Goal: Task Accomplishment & Management: Manage account settings

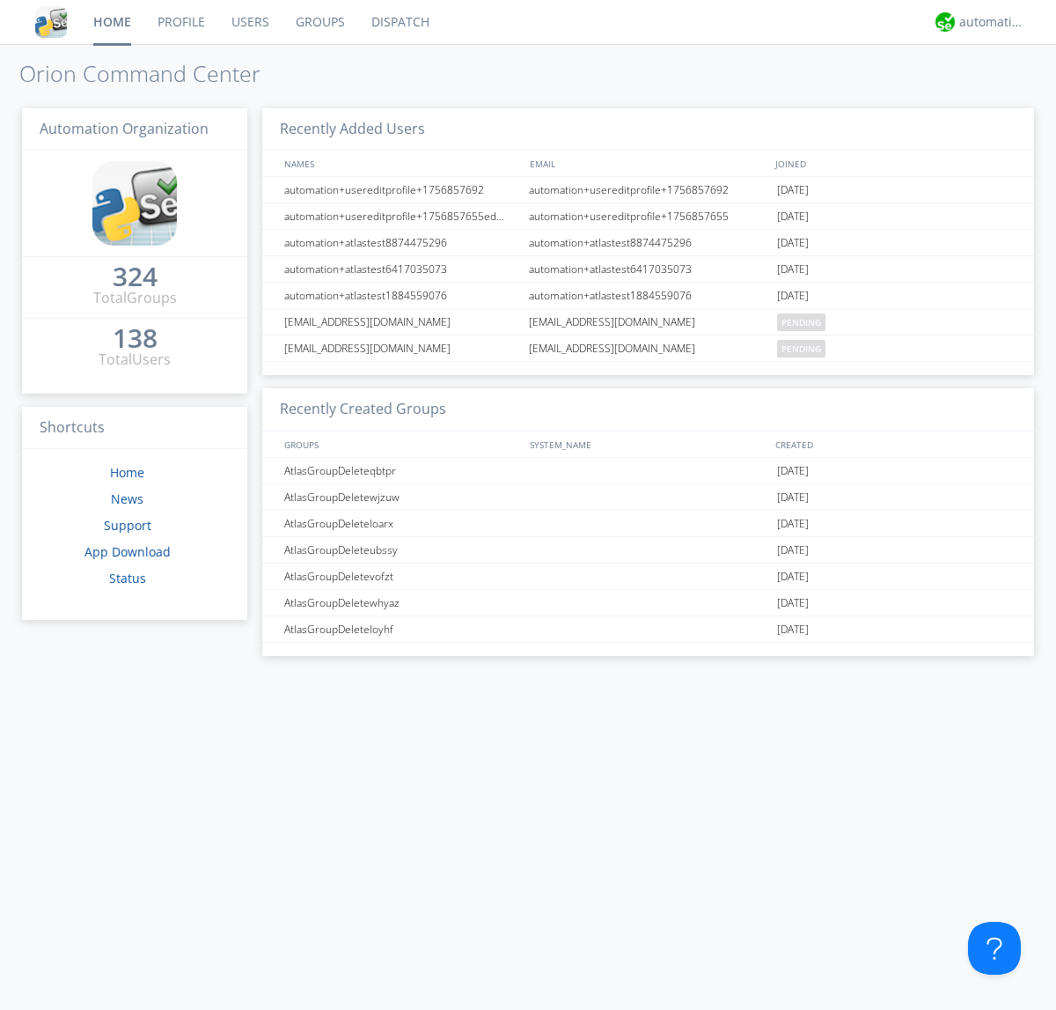
click at [249, 22] on link "Users" at bounding box center [250, 22] width 64 height 44
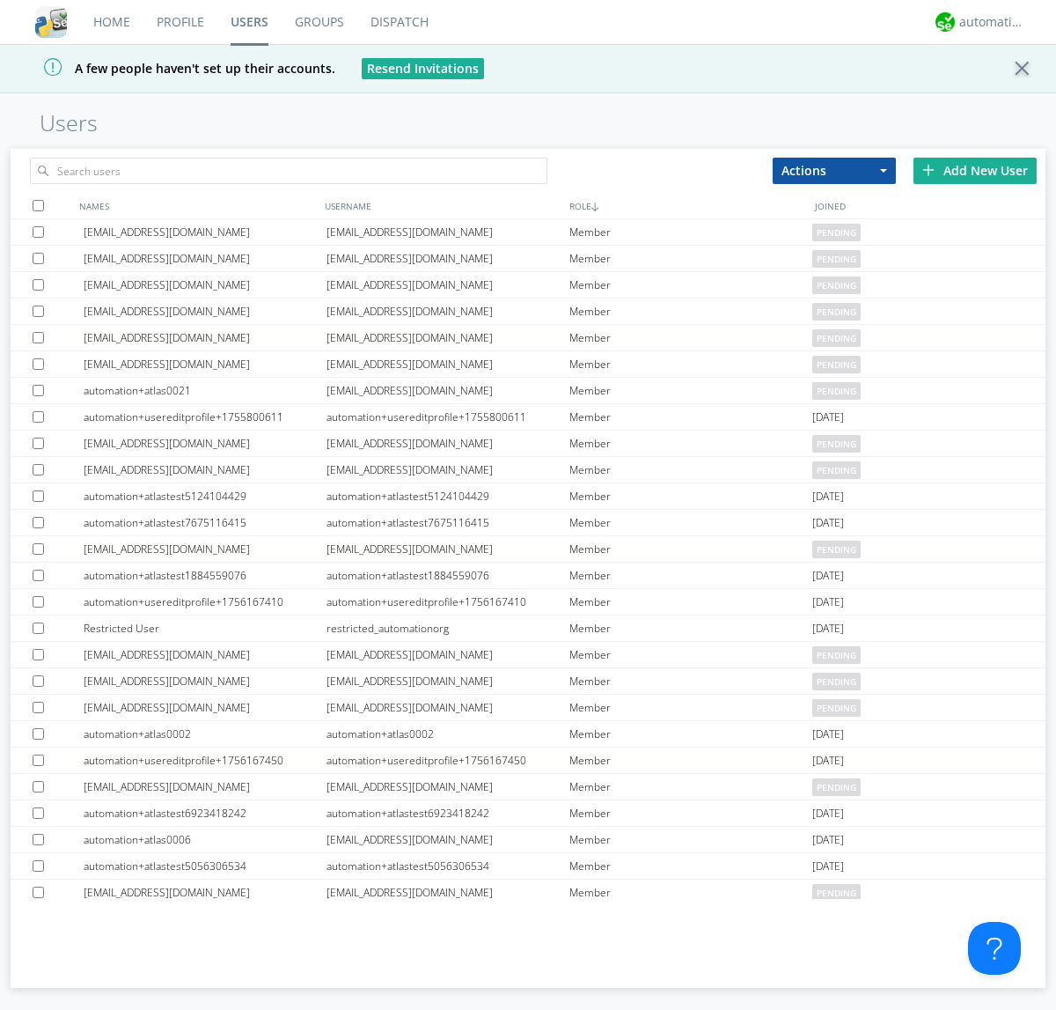
click at [975, 170] on div "Add New User" at bounding box center [975, 171] width 123 height 26
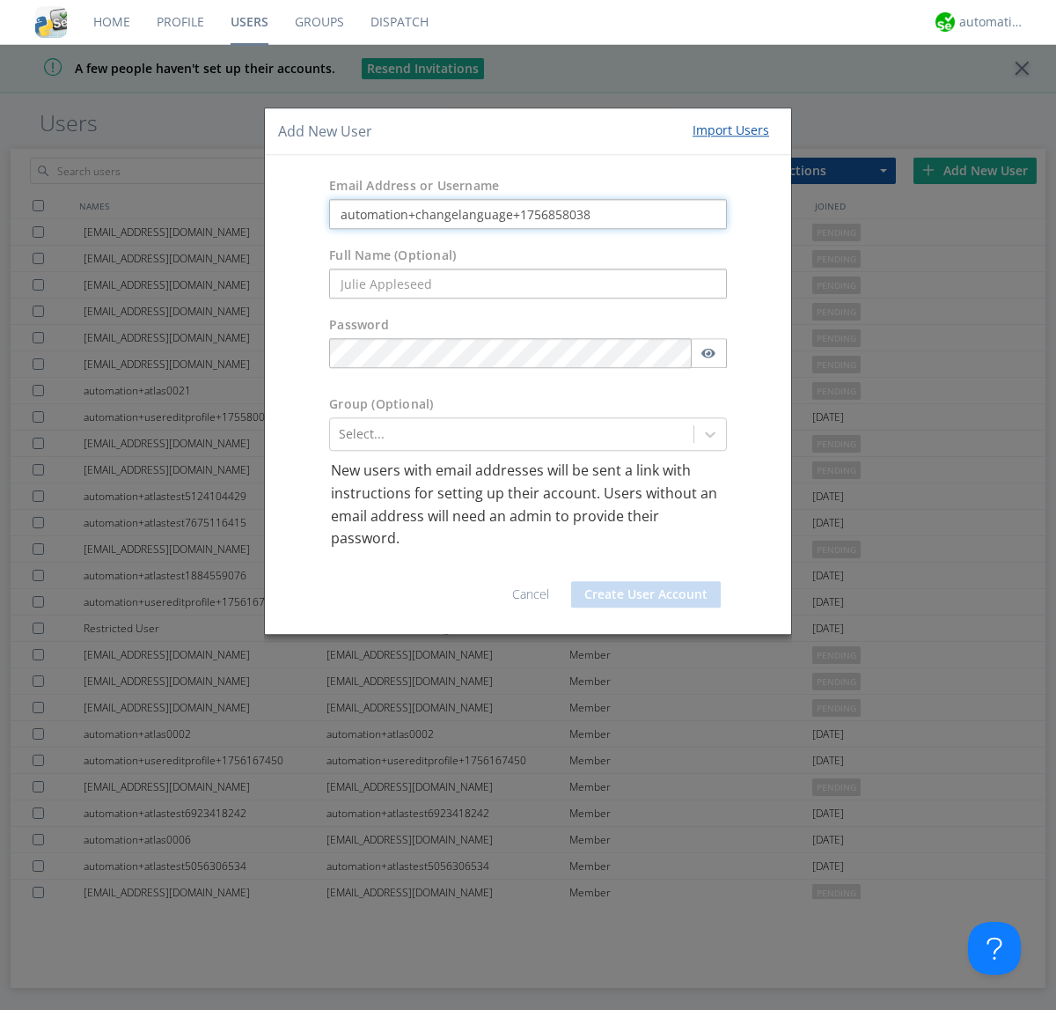
type input "automation+changelanguage+1756858038"
click at [646, 593] on button "Create User Account" at bounding box center [646, 594] width 150 height 26
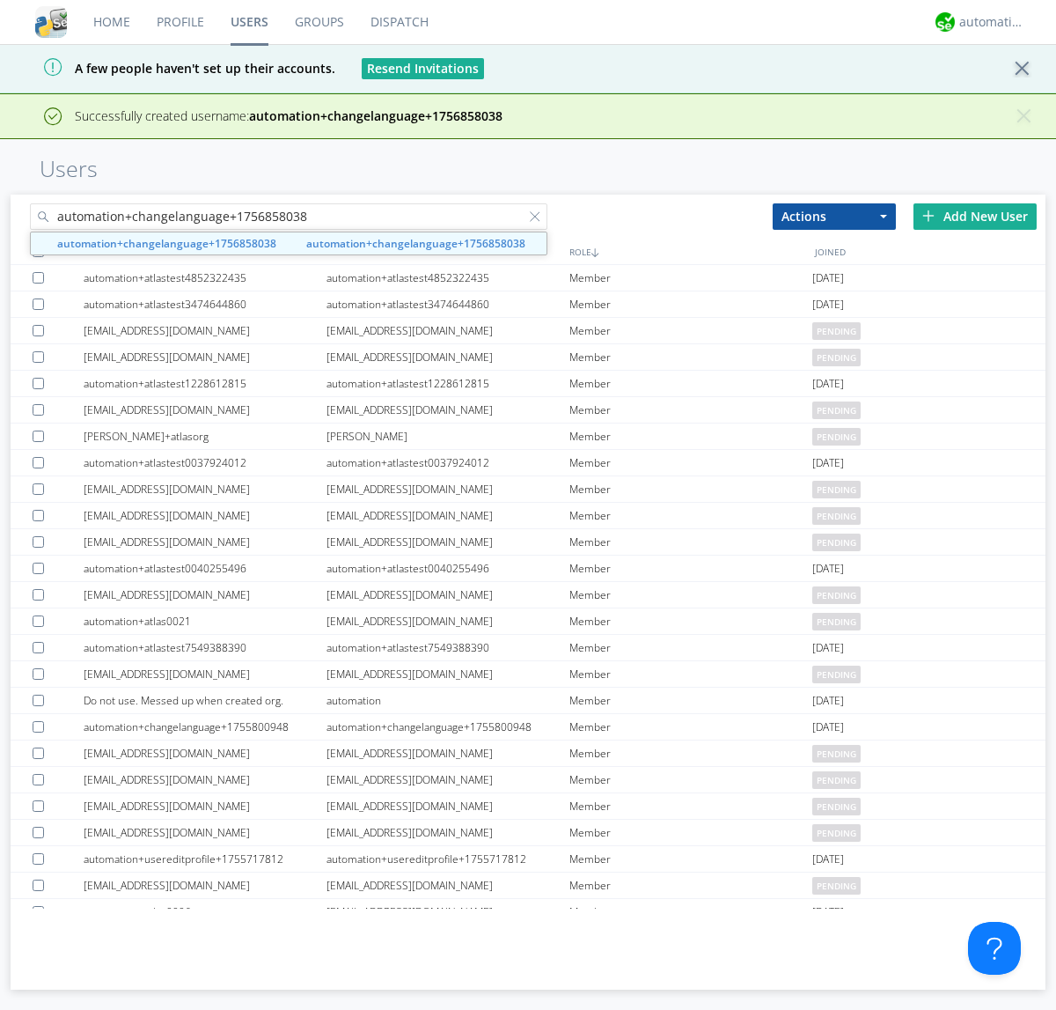
type input "automation+changelanguage+1756858038"
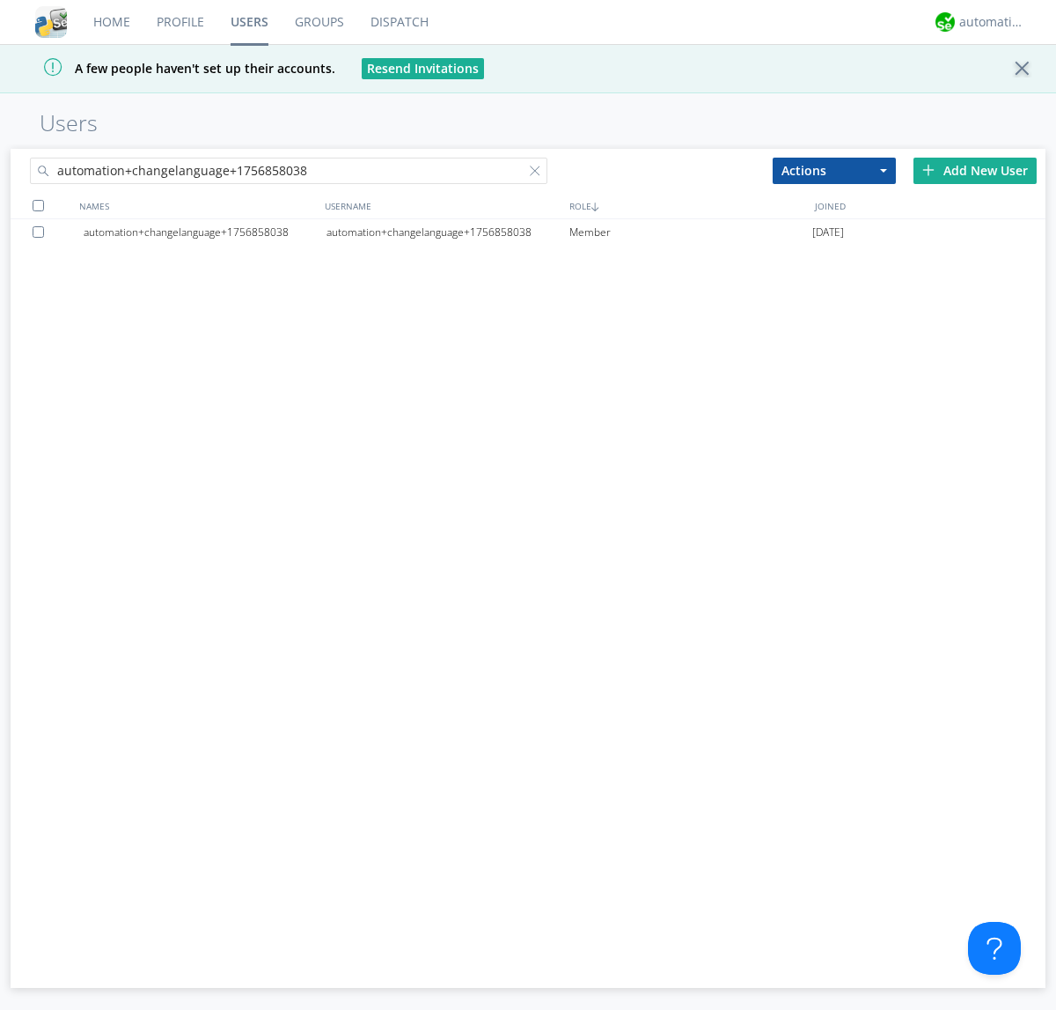
click at [447, 231] on div "automation+changelanguage+1756858038" at bounding box center [448, 232] width 243 height 26
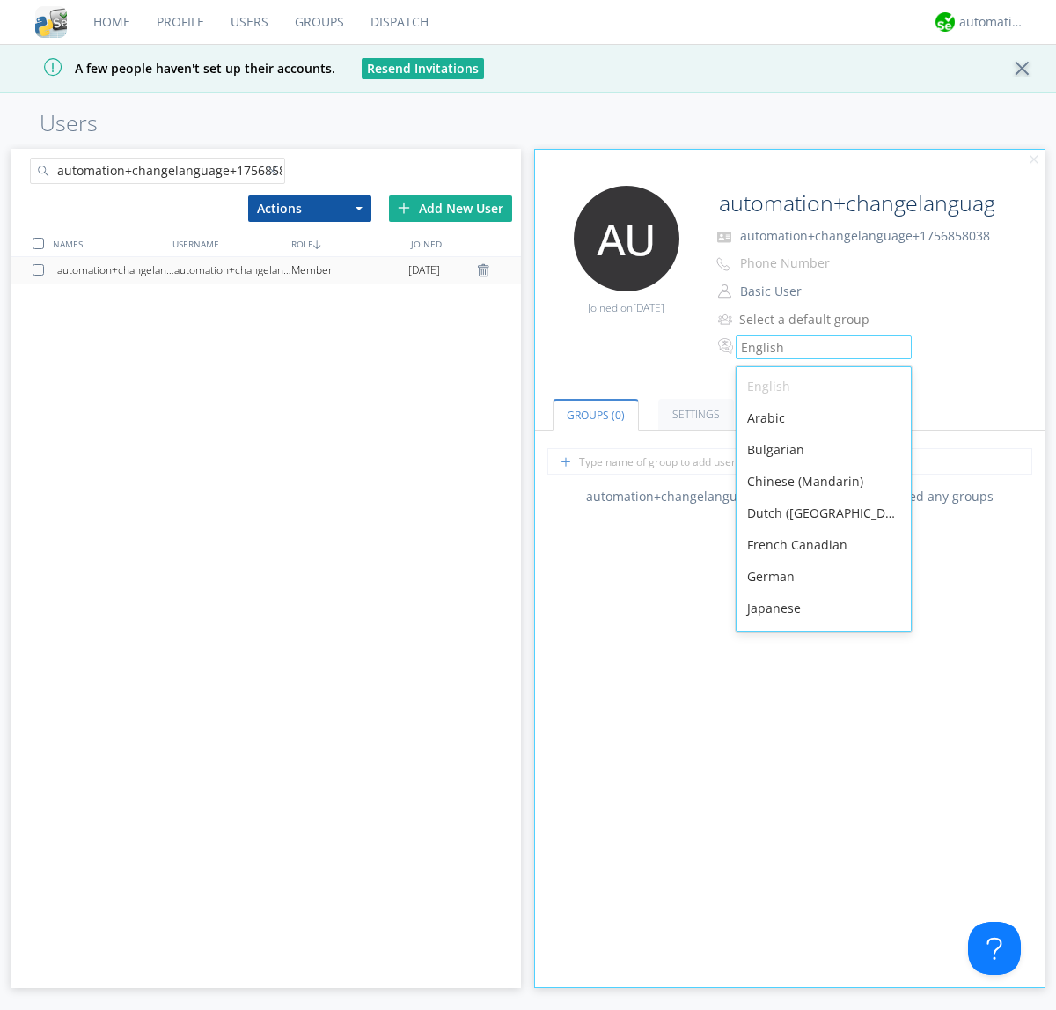
scroll to position [250, 0]
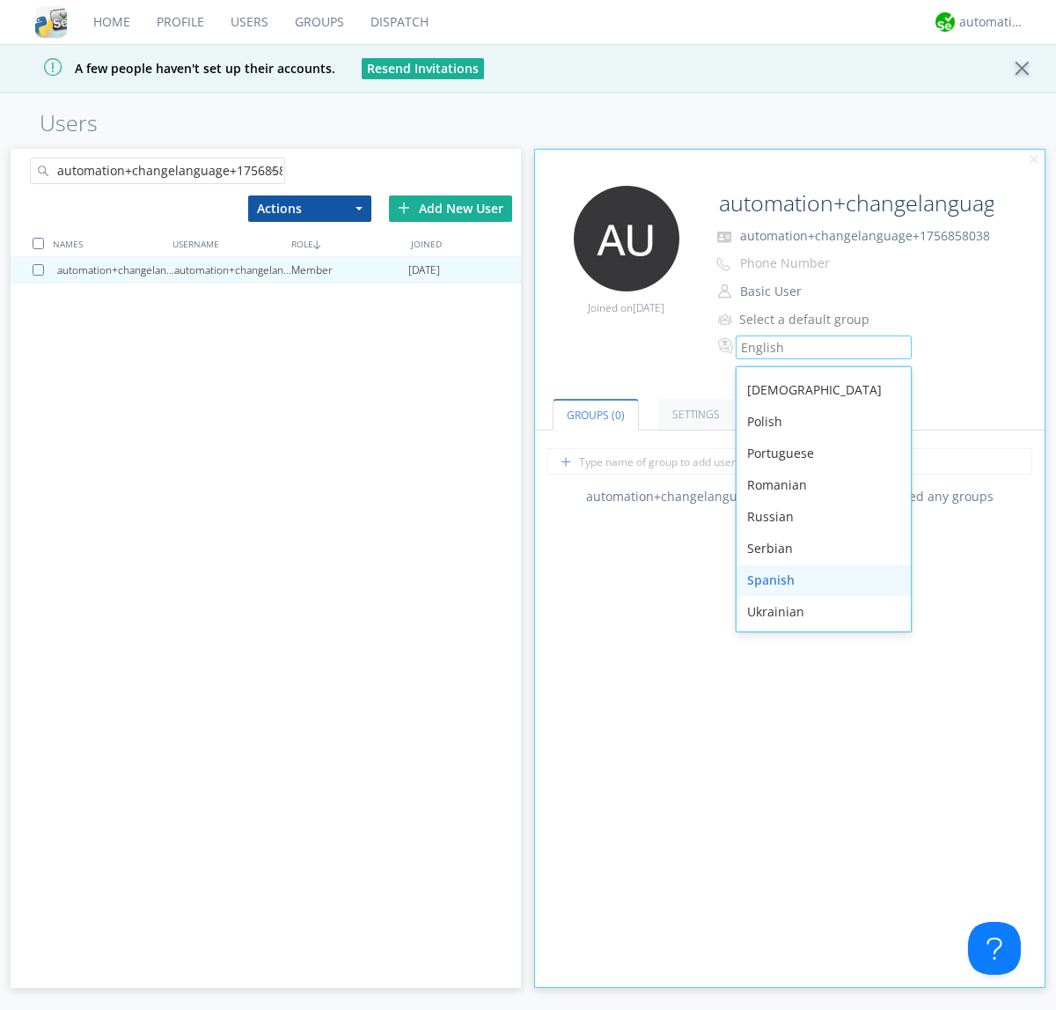
click at [819, 580] on div "Spanish" at bounding box center [824, 580] width 174 height 32
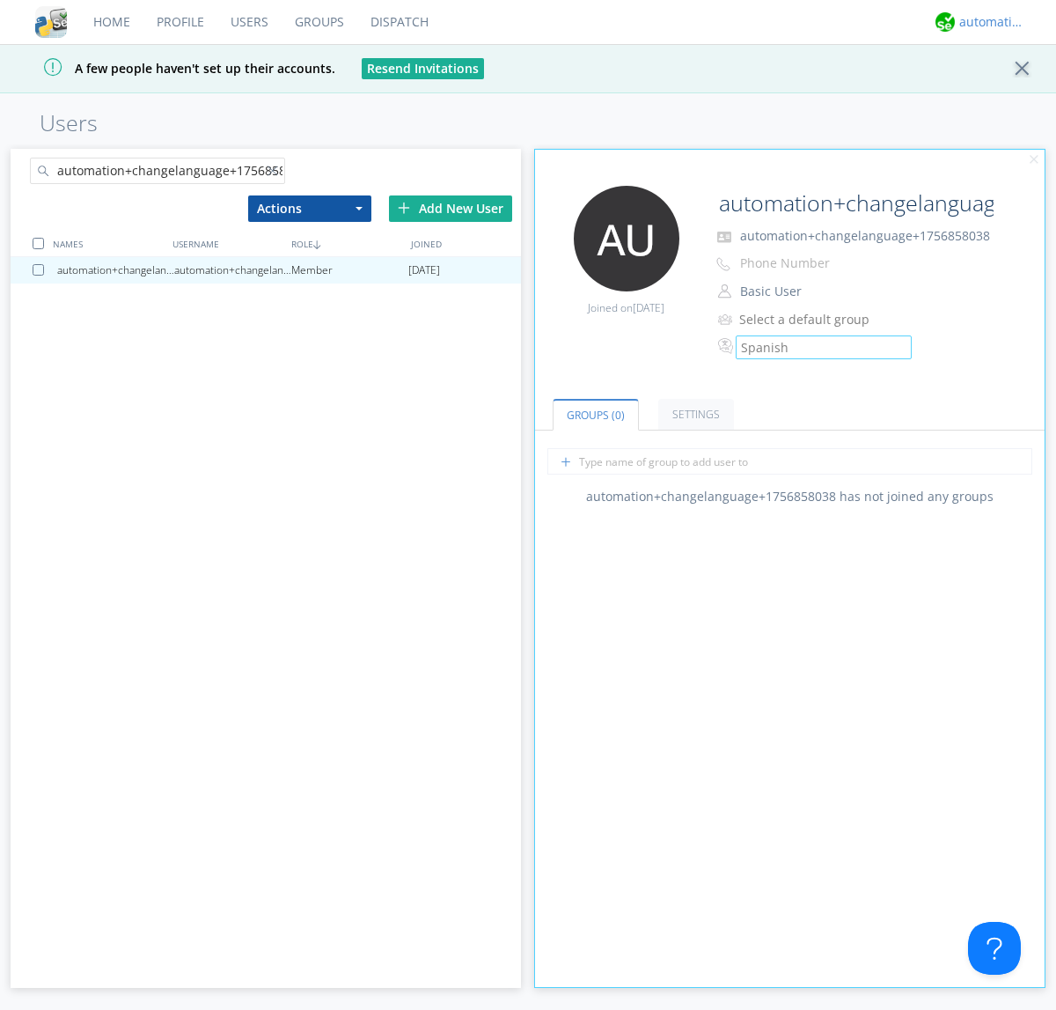
click at [988, 22] on div "automation+atlas" at bounding box center [992, 22] width 66 height 18
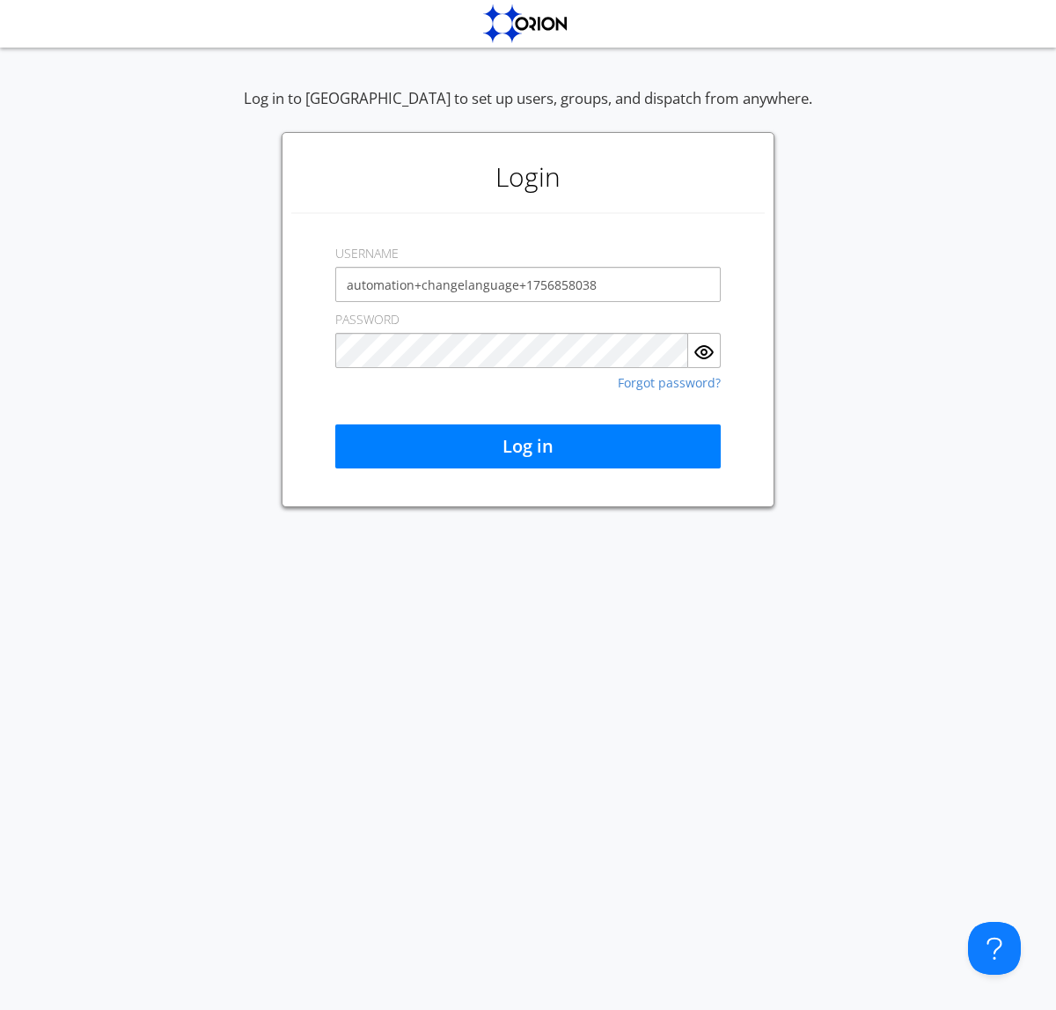
type input "automation+changelanguage+1756858038"
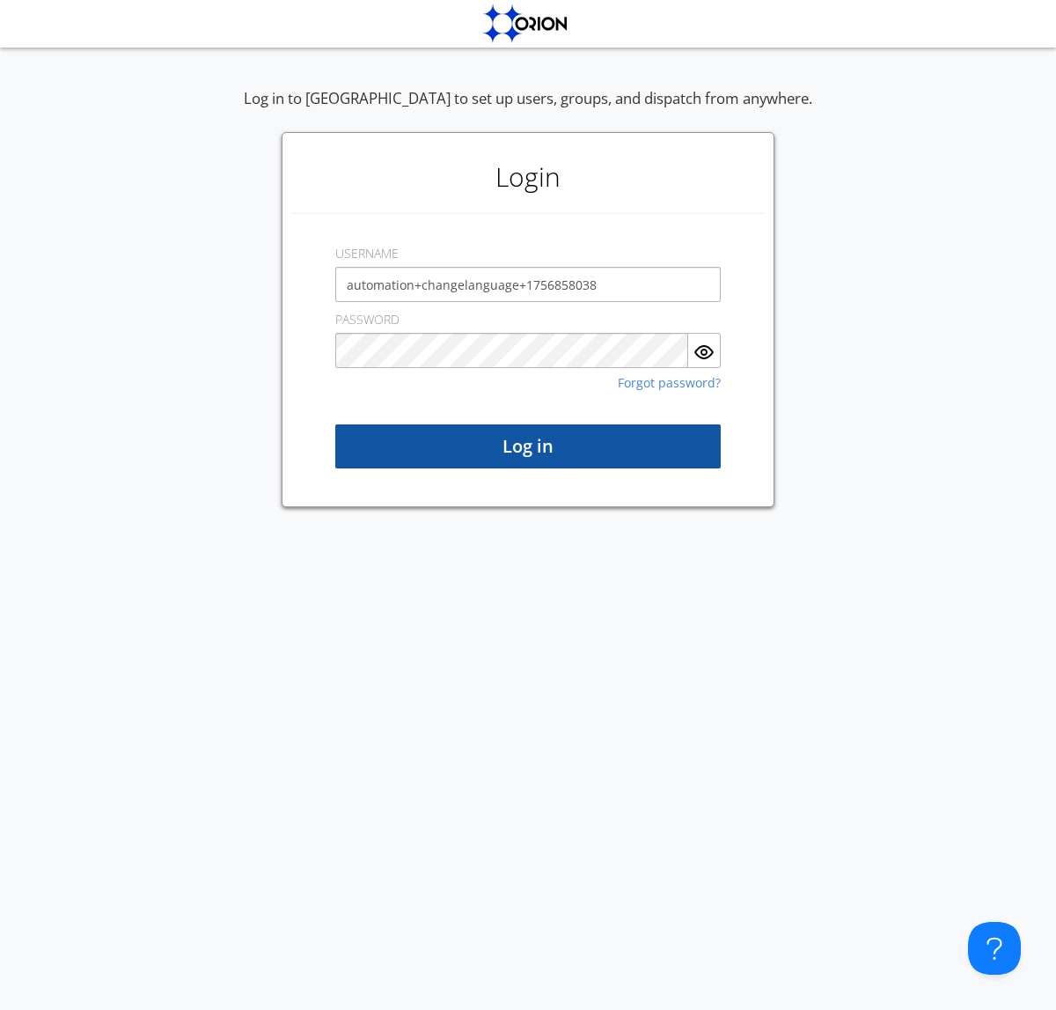
click at [528, 446] on button "Log in" at bounding box center [528, 446] width 386 height 44
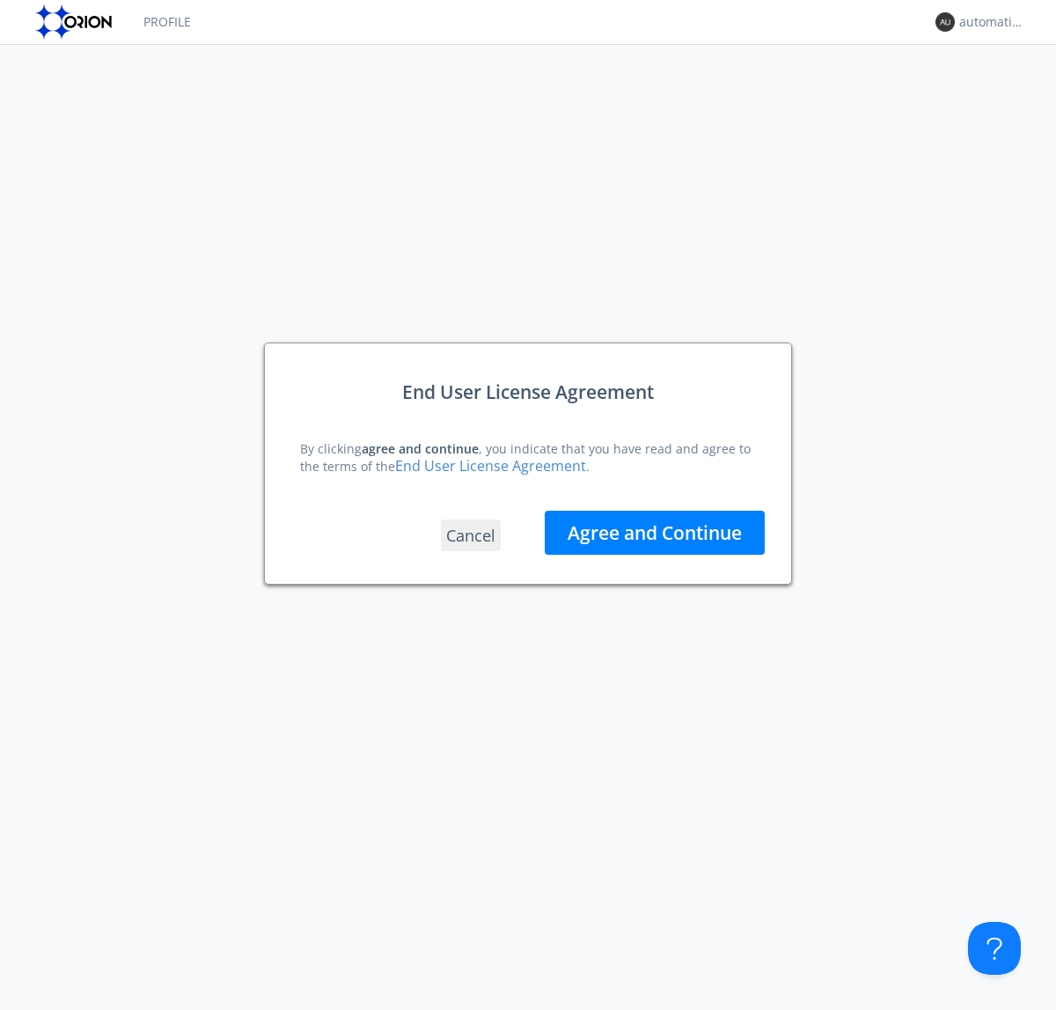
click at [655, 532] on button "Agree and Continue" at bounding box center [655, 532] width 220 height 44
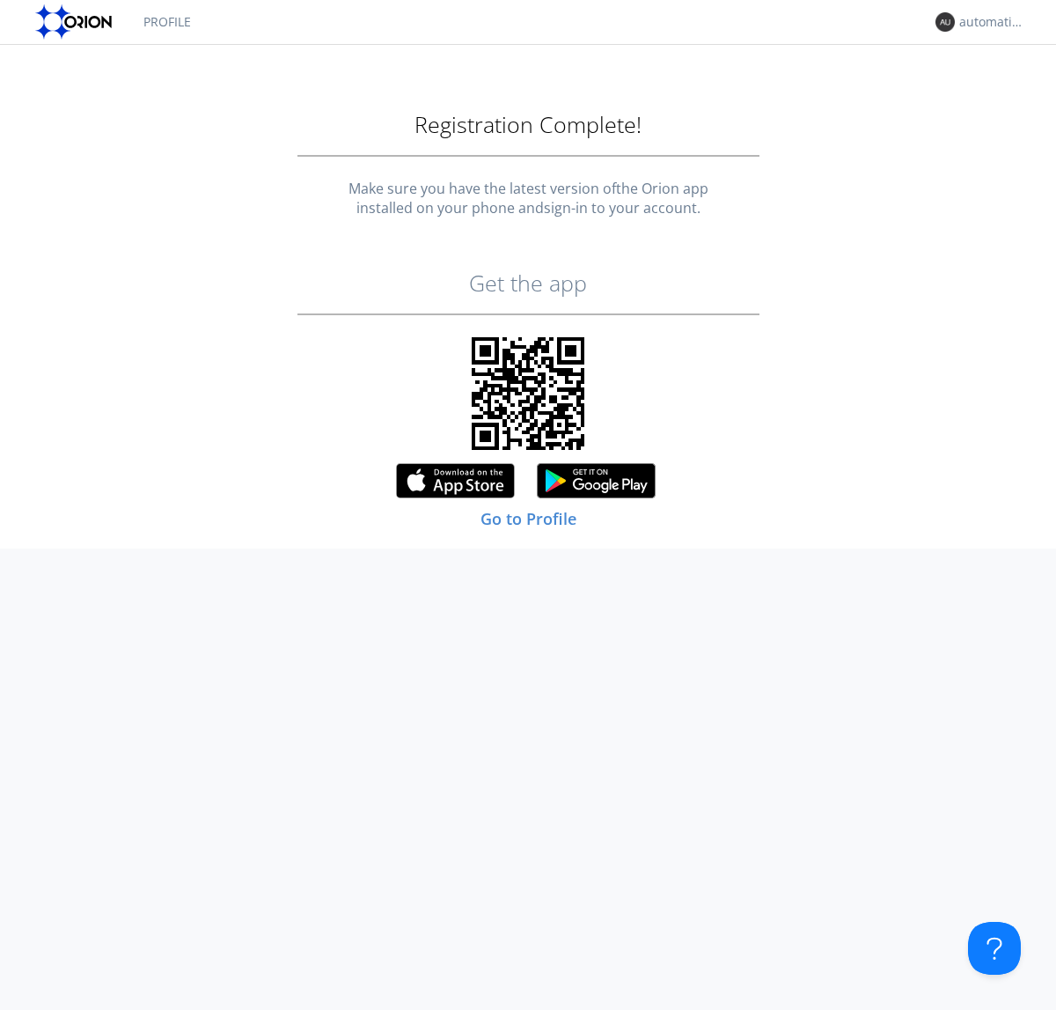
click at [166, 22] on link "Profile" at bounding box center [167, 22] width 74 height 44
click at [988, 22] on div "automation+changelanguage+1756858038" at bounding box center [992, 22] width 66 height 18
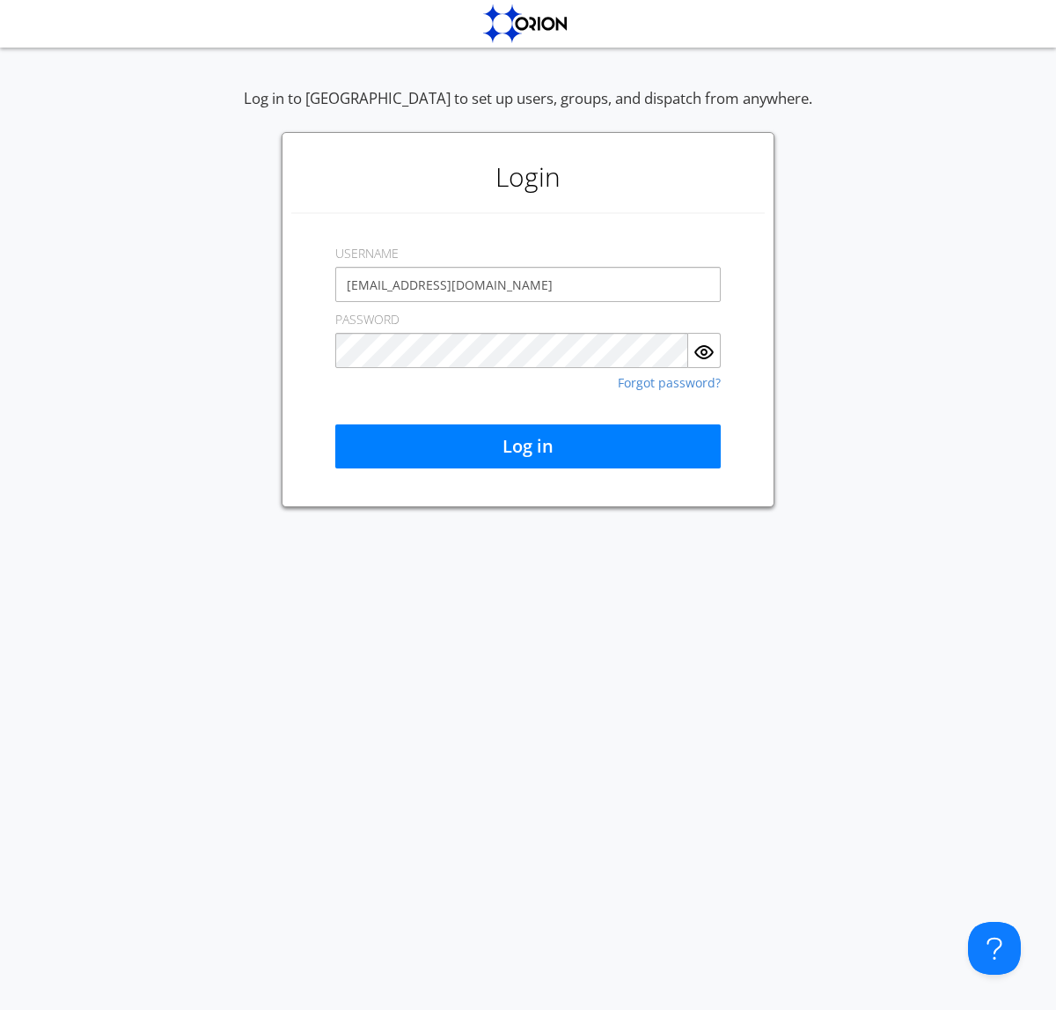
type input "[EMAIL_ADDRESS][DOMAIN_NAME]"
click at [528, 446] on button "Log in" at bounding box center [528, 446] width 386 height 44
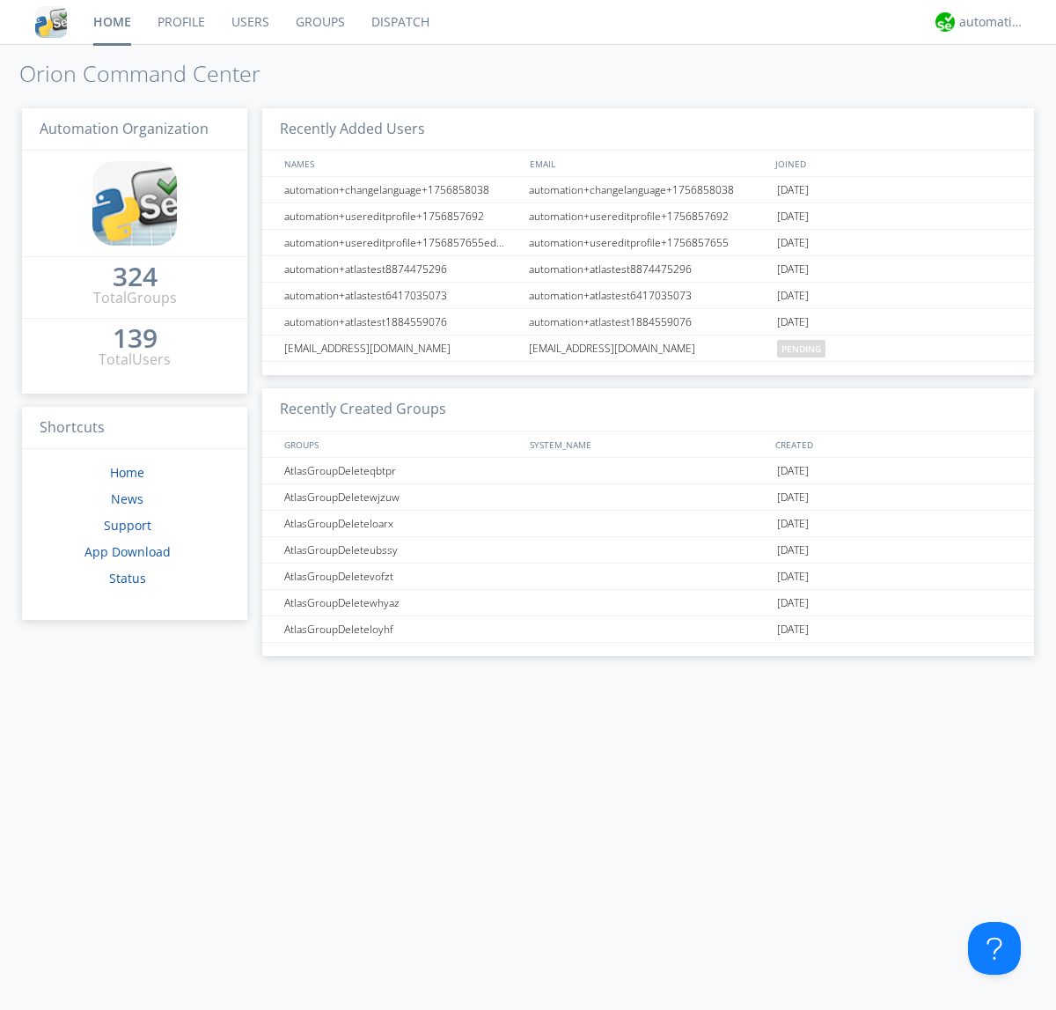
click at [249, 22] on link "Users" at bounding box center [250, 22] width 64 height 44
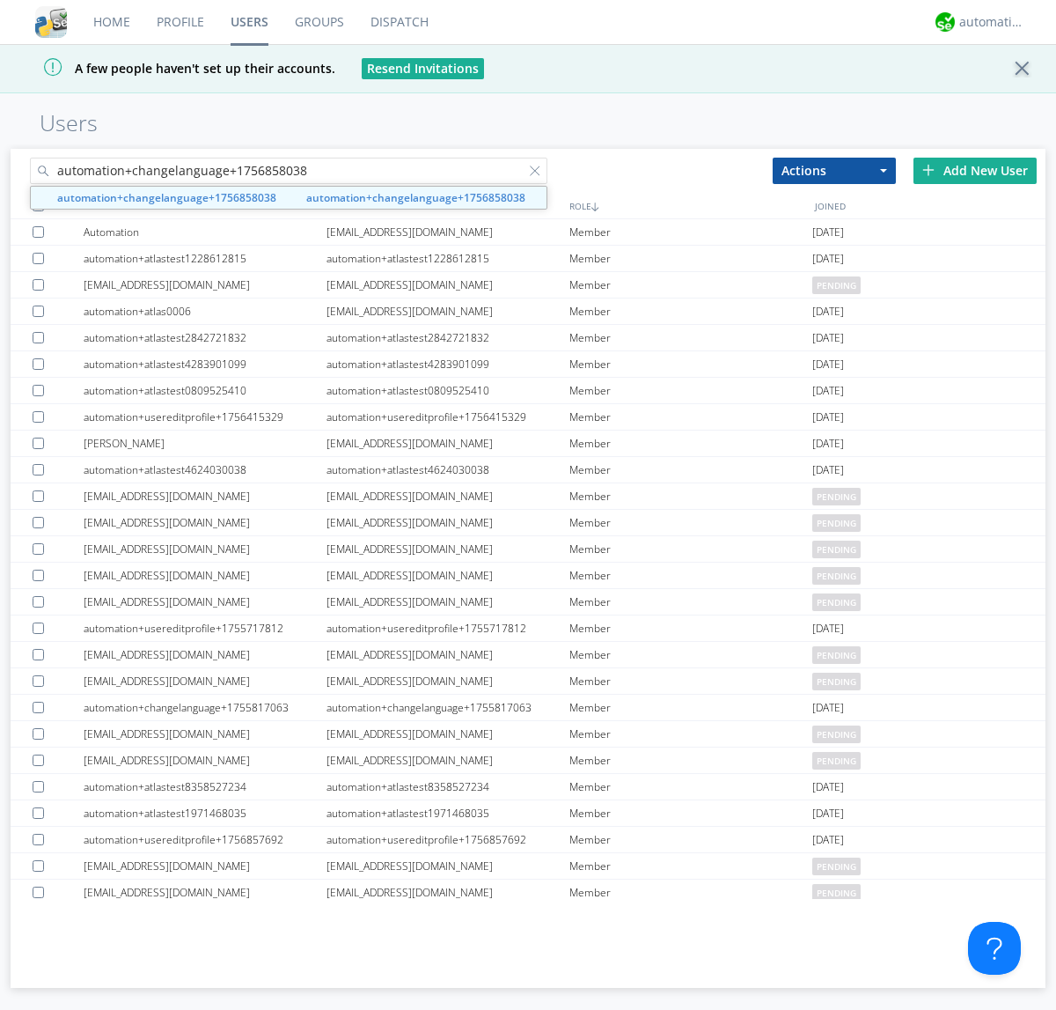
type input "automation+changelanguage+1756858038"
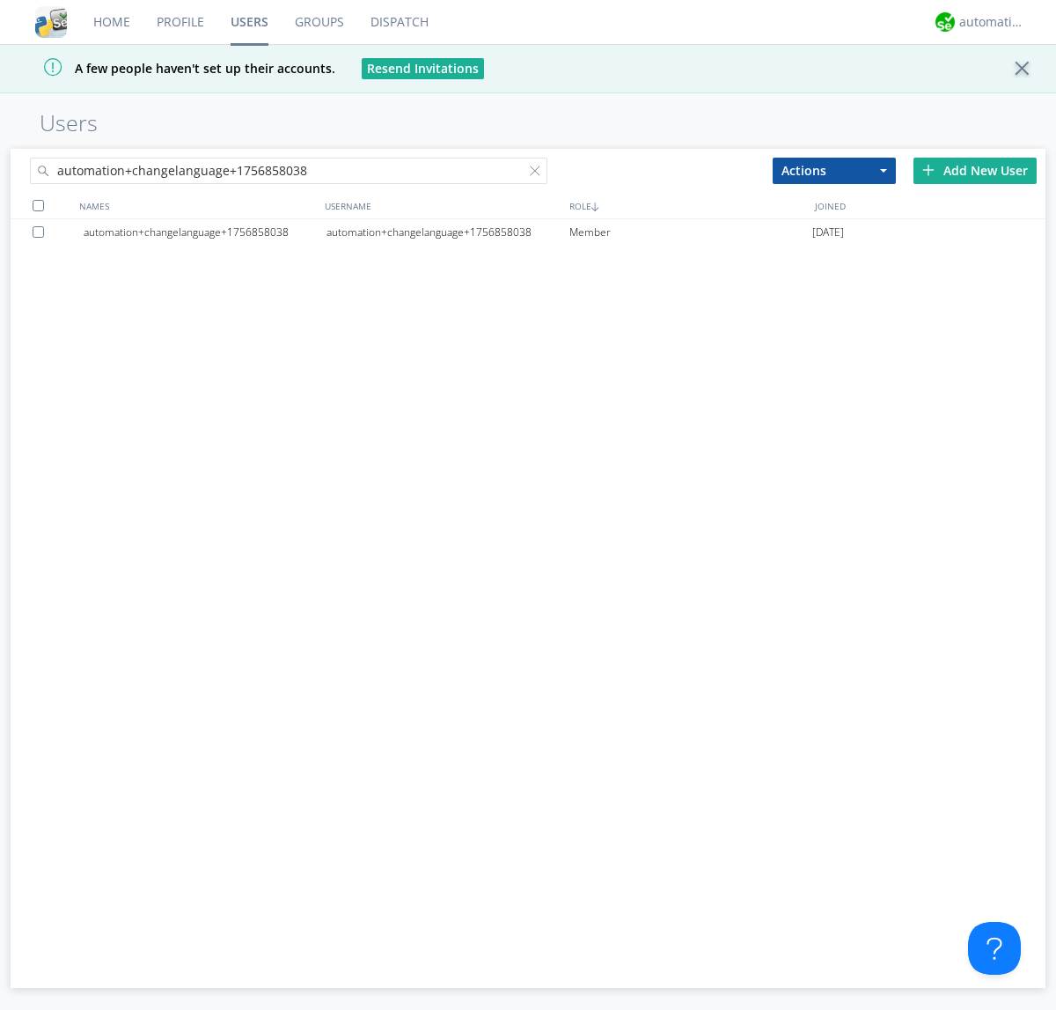
click at [41, 231] on div at bounding box center [42, 231] width 18 height 11
click at [834, 170] on button "Actions" at bounding box center [834, 171] width 123 height 26
click at [0, 0] on link "Delete User" at bounding box center [0, 0] width 0 height 0
